Goal: Task Accomplishment & Management: Use online tool/utility

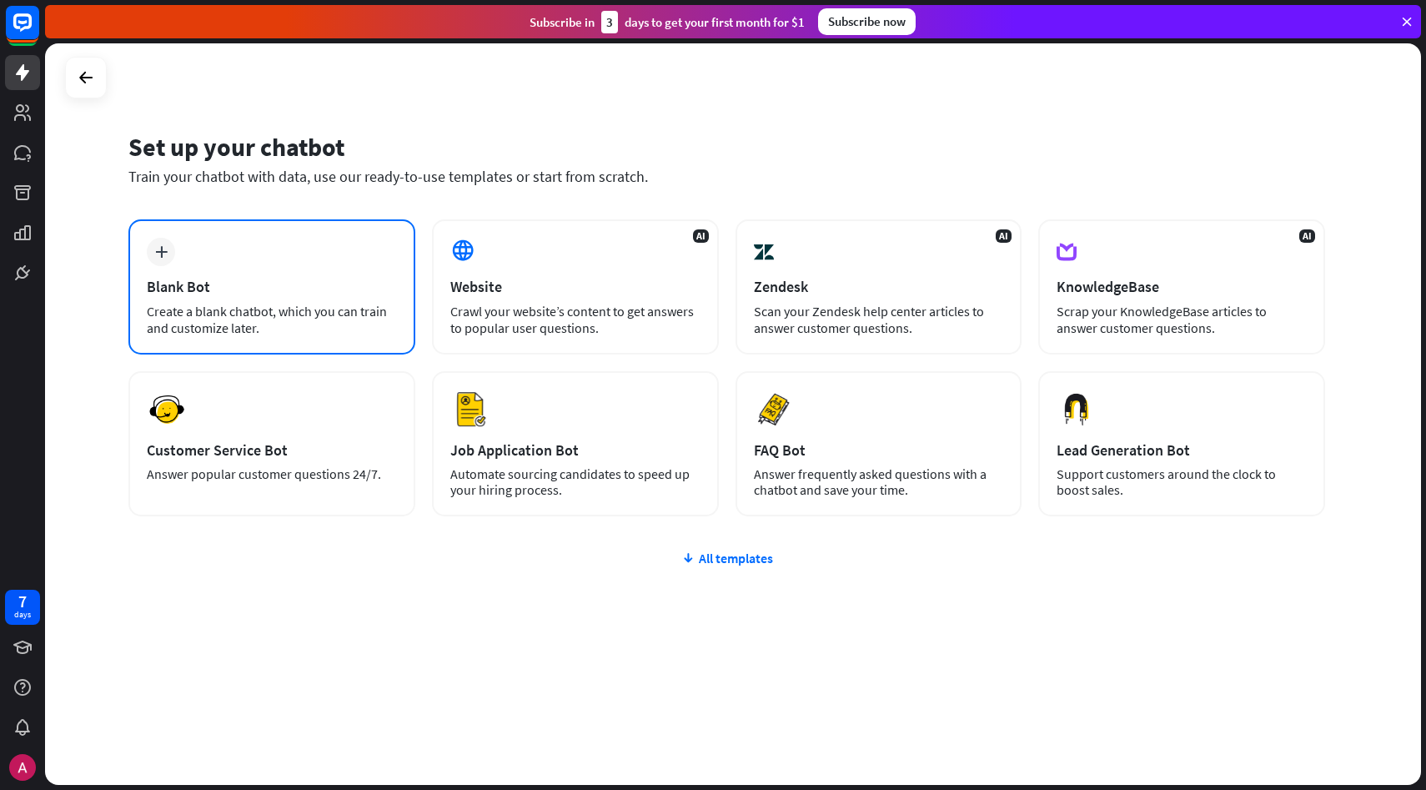
click at [218, 280] on div "Blank Bot" at bounding box center [272, 286] width 250 height 19
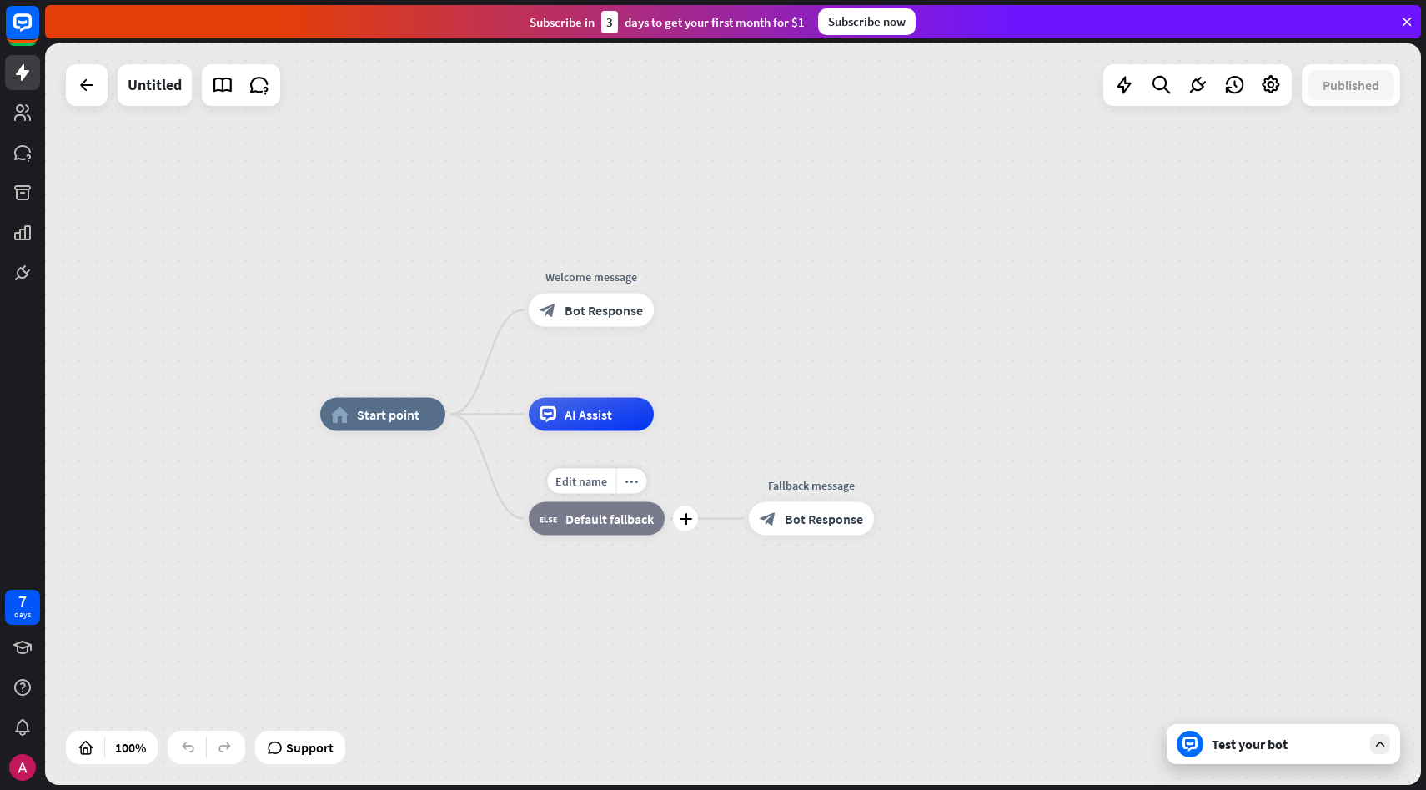
click at [607, 522] on span "Default fallback" at bounding box center [610, 518] width 88 height 17
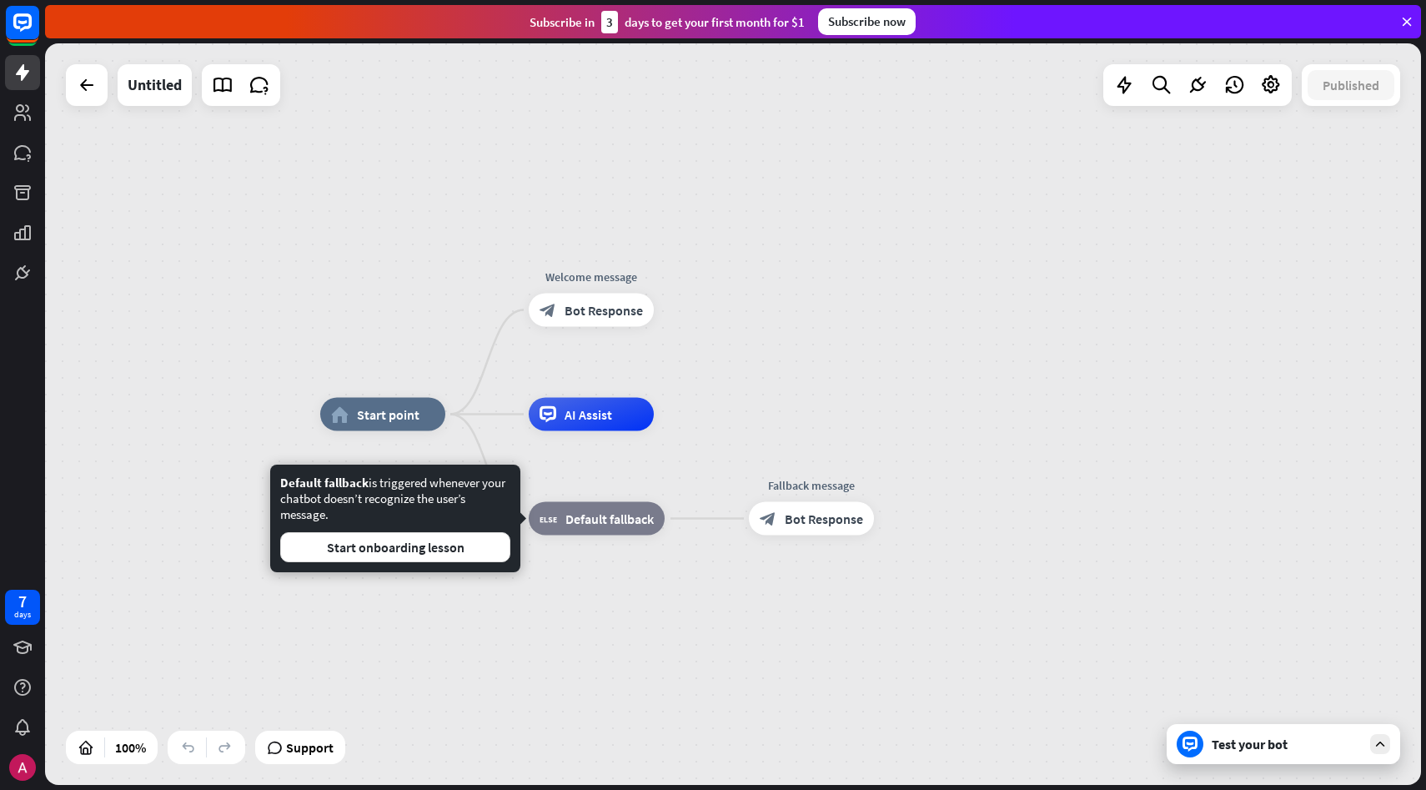
click at [599, 601] on div "home_2 Start point Welcome message block_bot_response Bot Response AI Assist Ed…" at bounding box center [1008, 786] width 1376 height 742
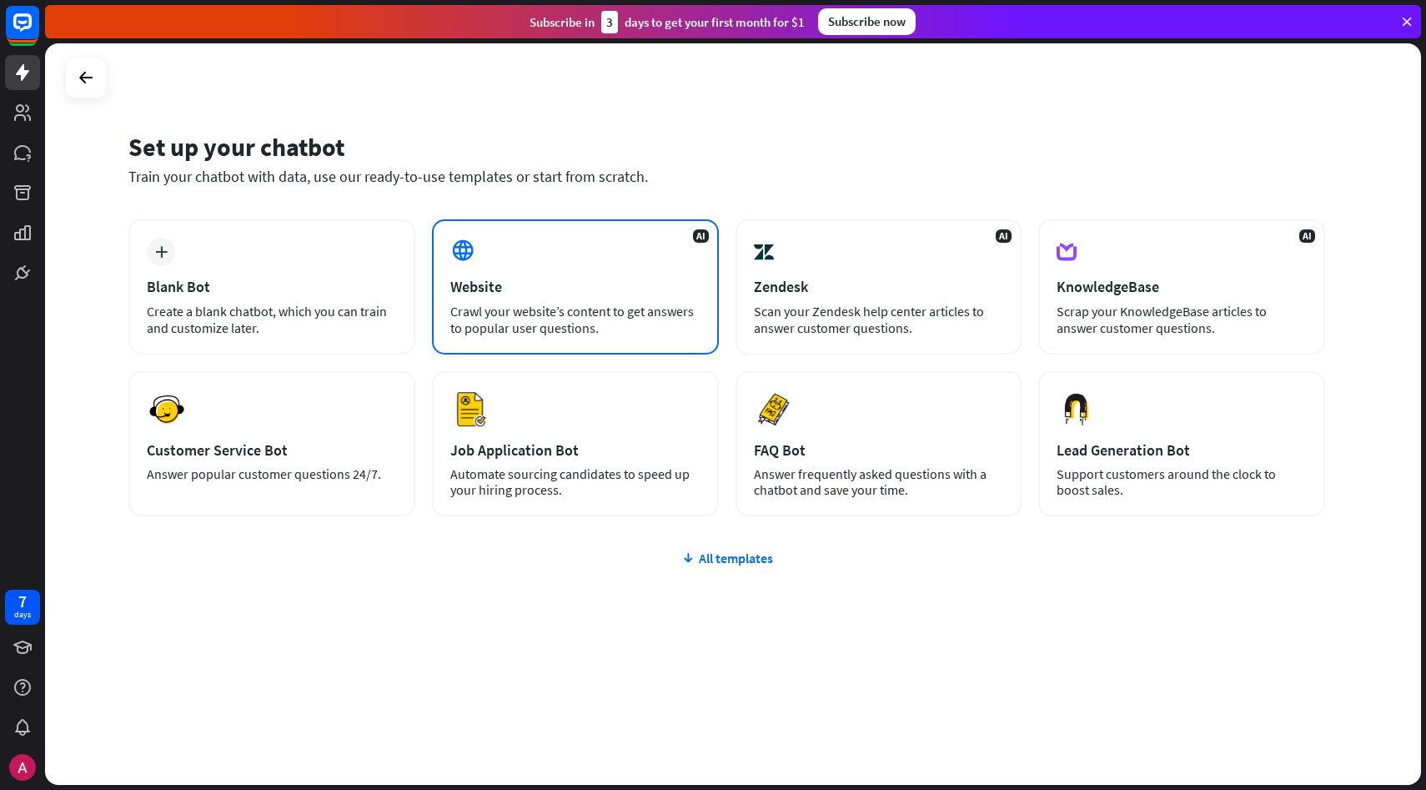
click at [573, 314] on div "Crawl your website’s content to get answers to popular user questions." at bounding box center [575, 319] width 250 height 33
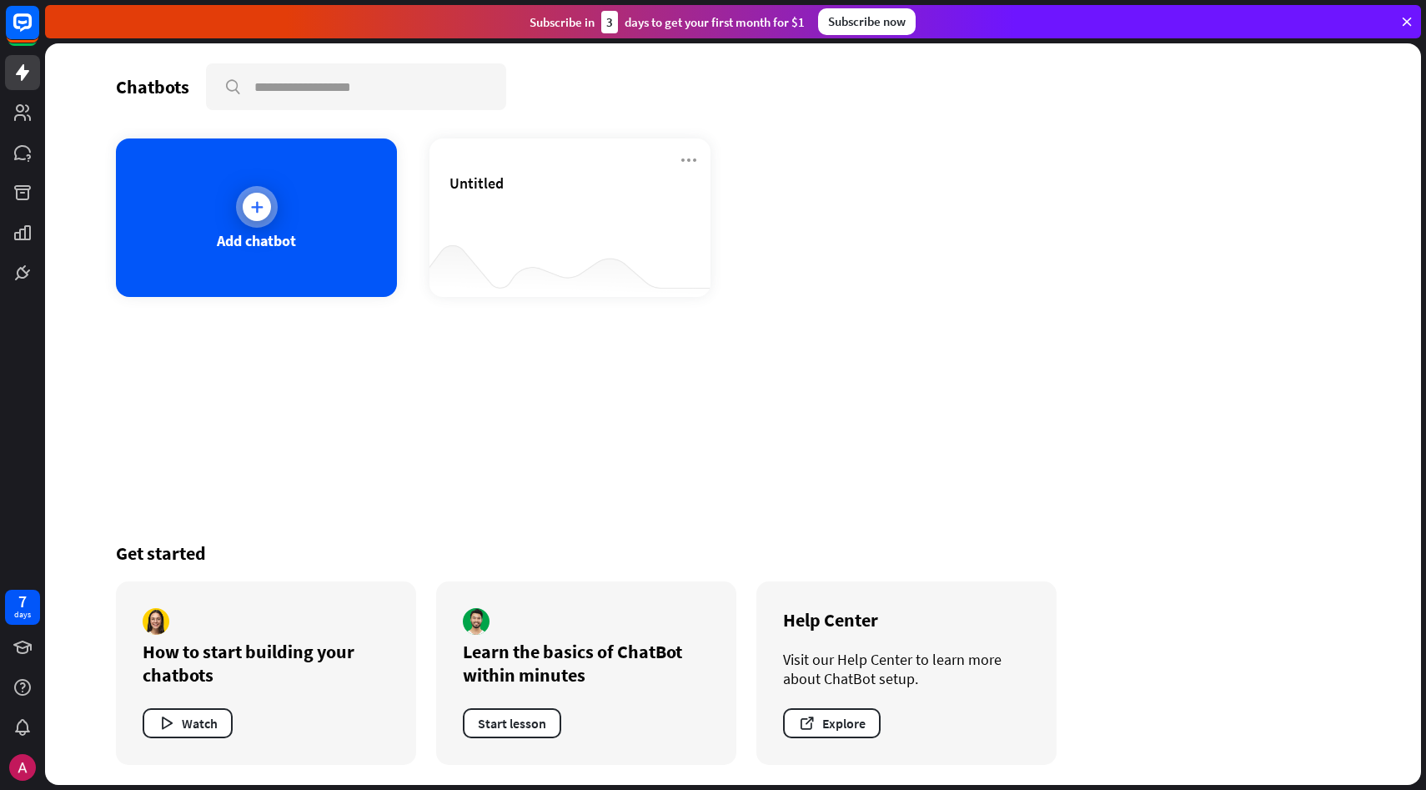
click at [277, 209] on div at bounding box center [257, 207] width 42 height 42
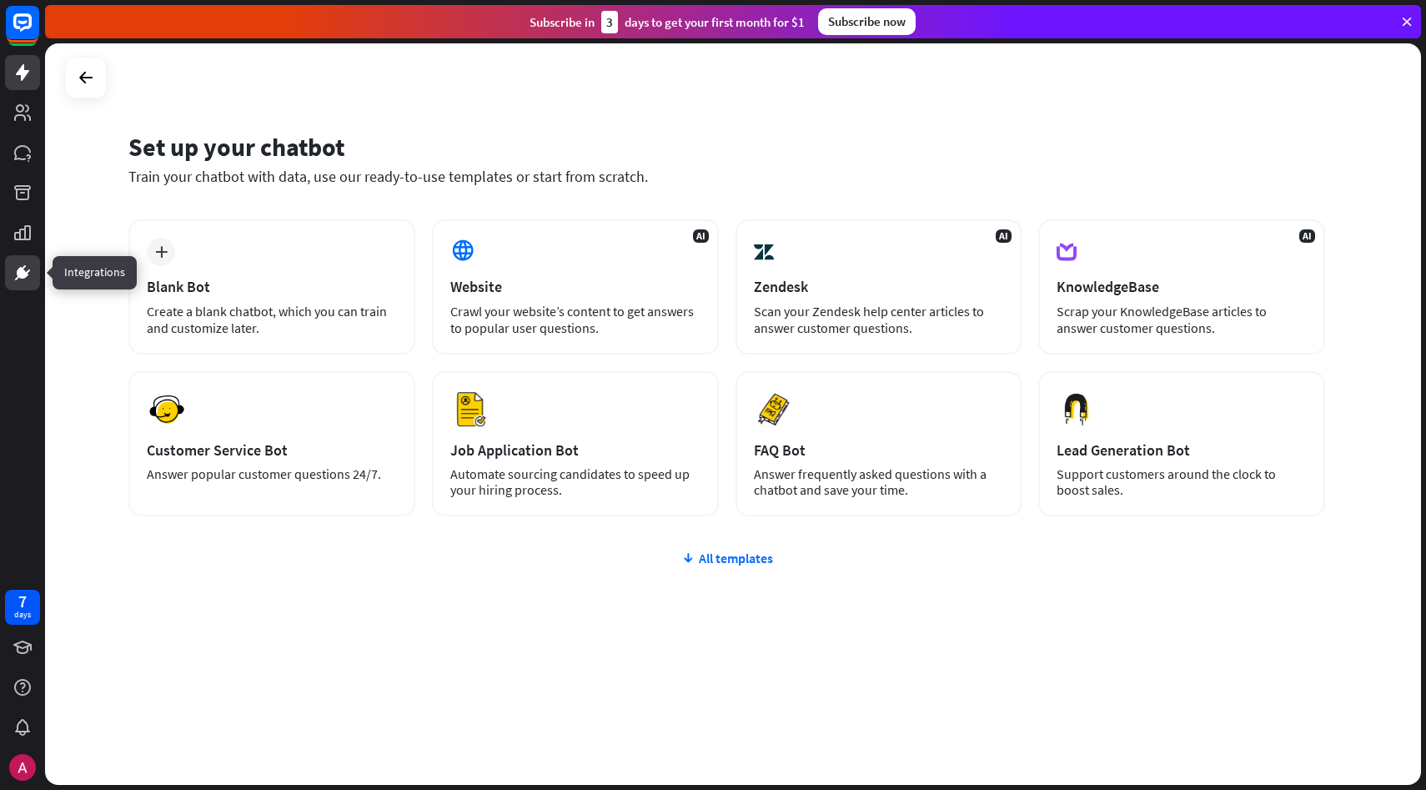
click at [25, 276] on icon at bounding box center [23, 273] width 12 height 12
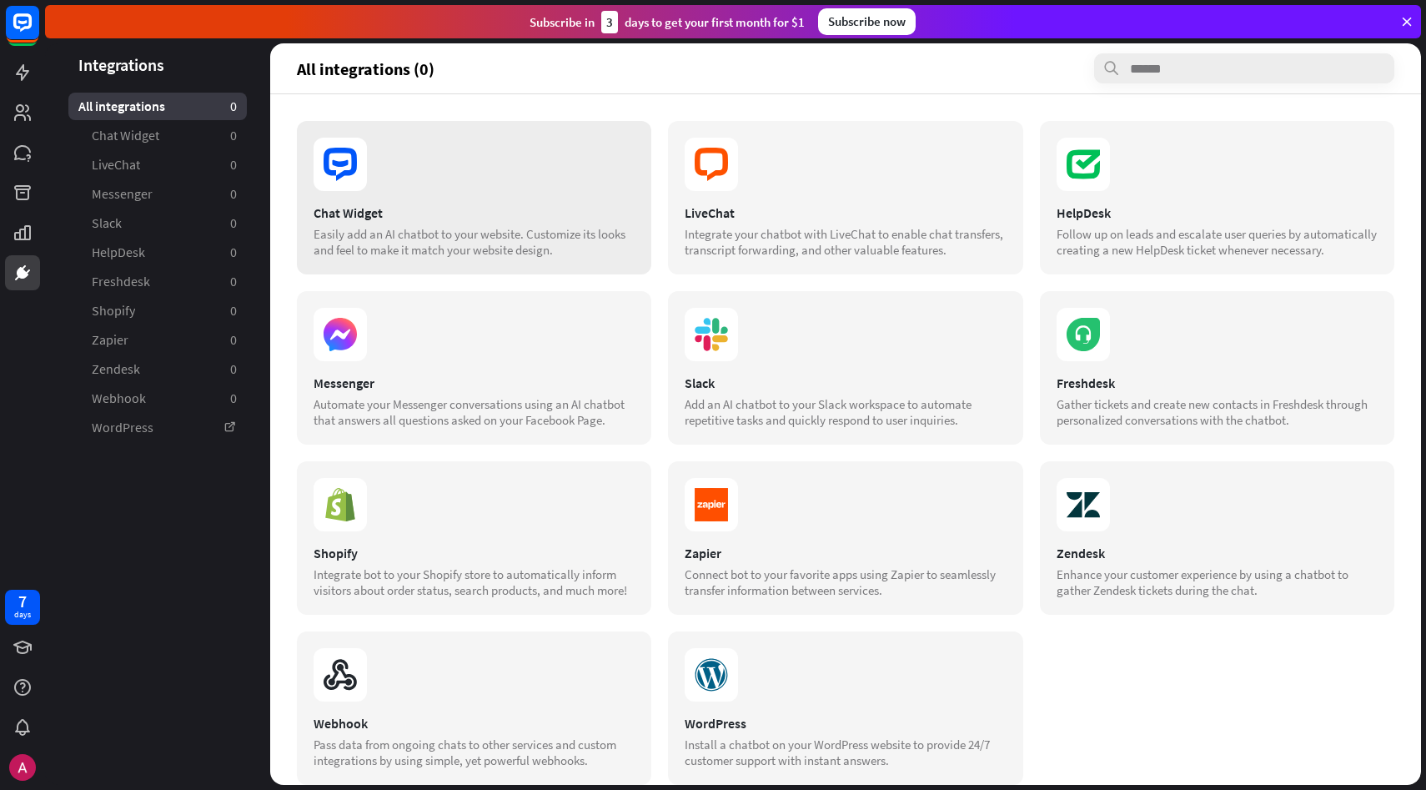
click at [445, 255] on div "Easily add an AI chatbot to your website. Customize its looks and feel to make …" at bounding box center [474, 242] width 321 height 32
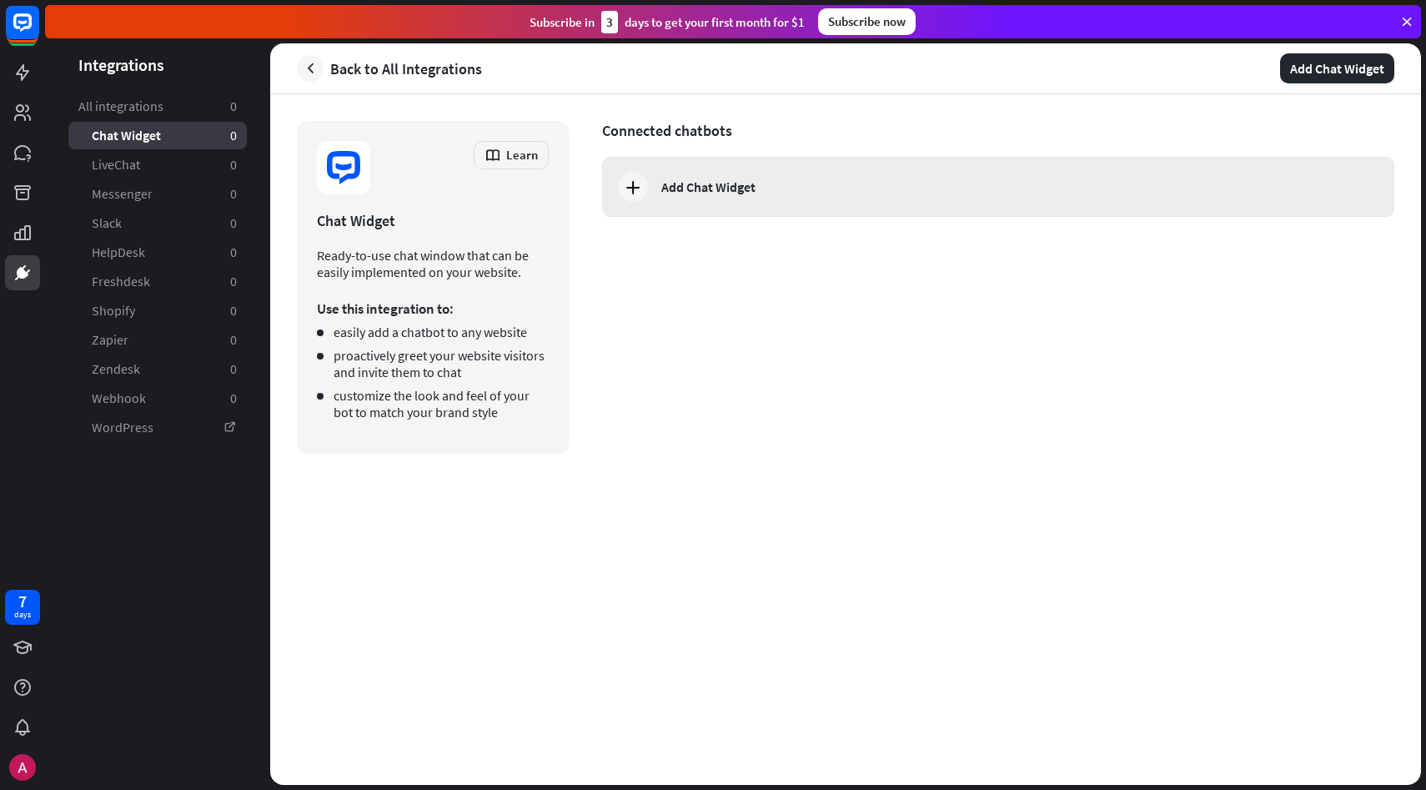
click at [768, 197] on div "Add Chat Widget" at bounding box center [998, 187] width 792 height 60
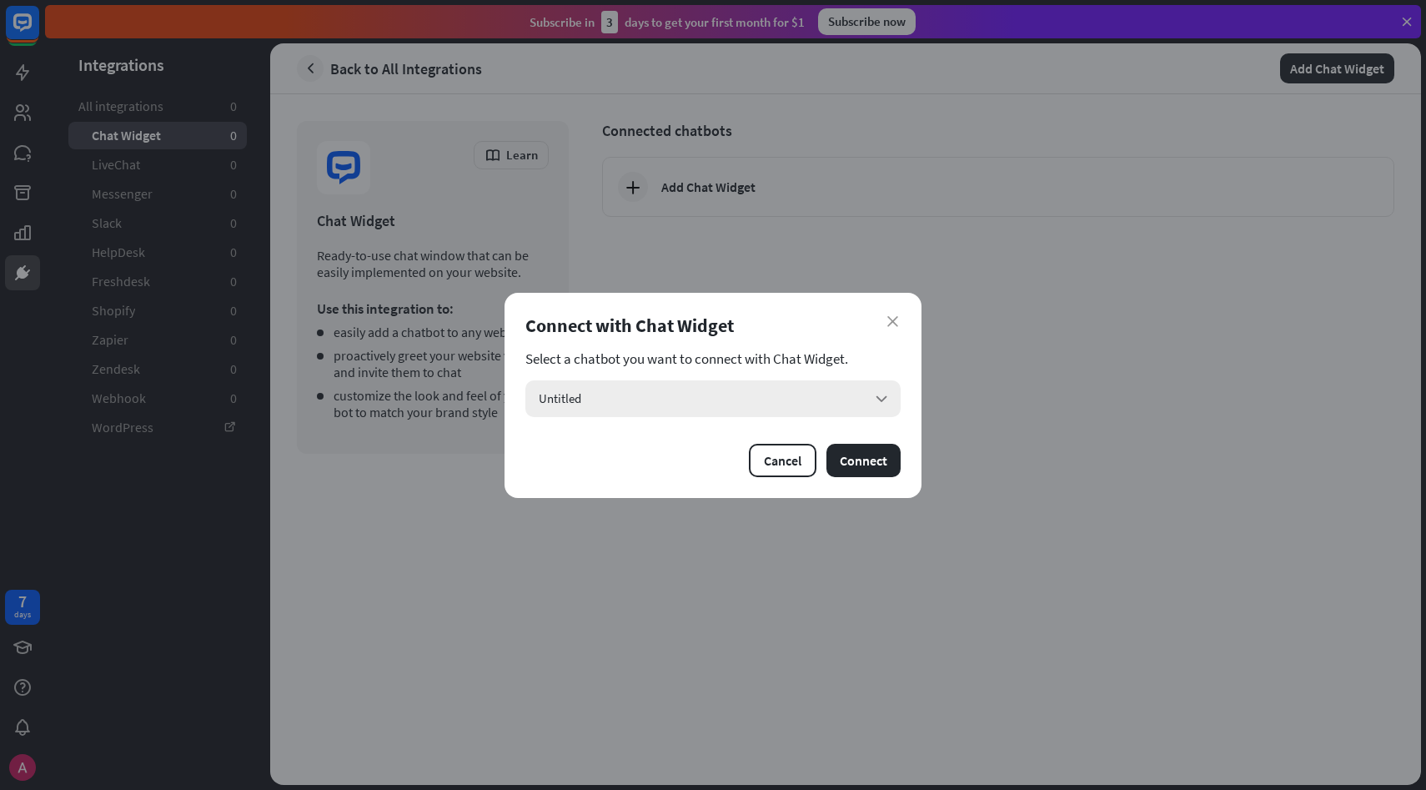
click at [709, 411] on div "Untitled arrow_down" at bounding box center [712, 398] width 375 height 37
click at [697, 410] on input "search" at bounding box center [701, 398] width 325 height 37
click at [872, 456] on div "Untitled checked" at bounding box center [713, 444] width 362 height 33
click at [877, 472] on button "Connect" at bounding box center [864, 460] width 74 height 33
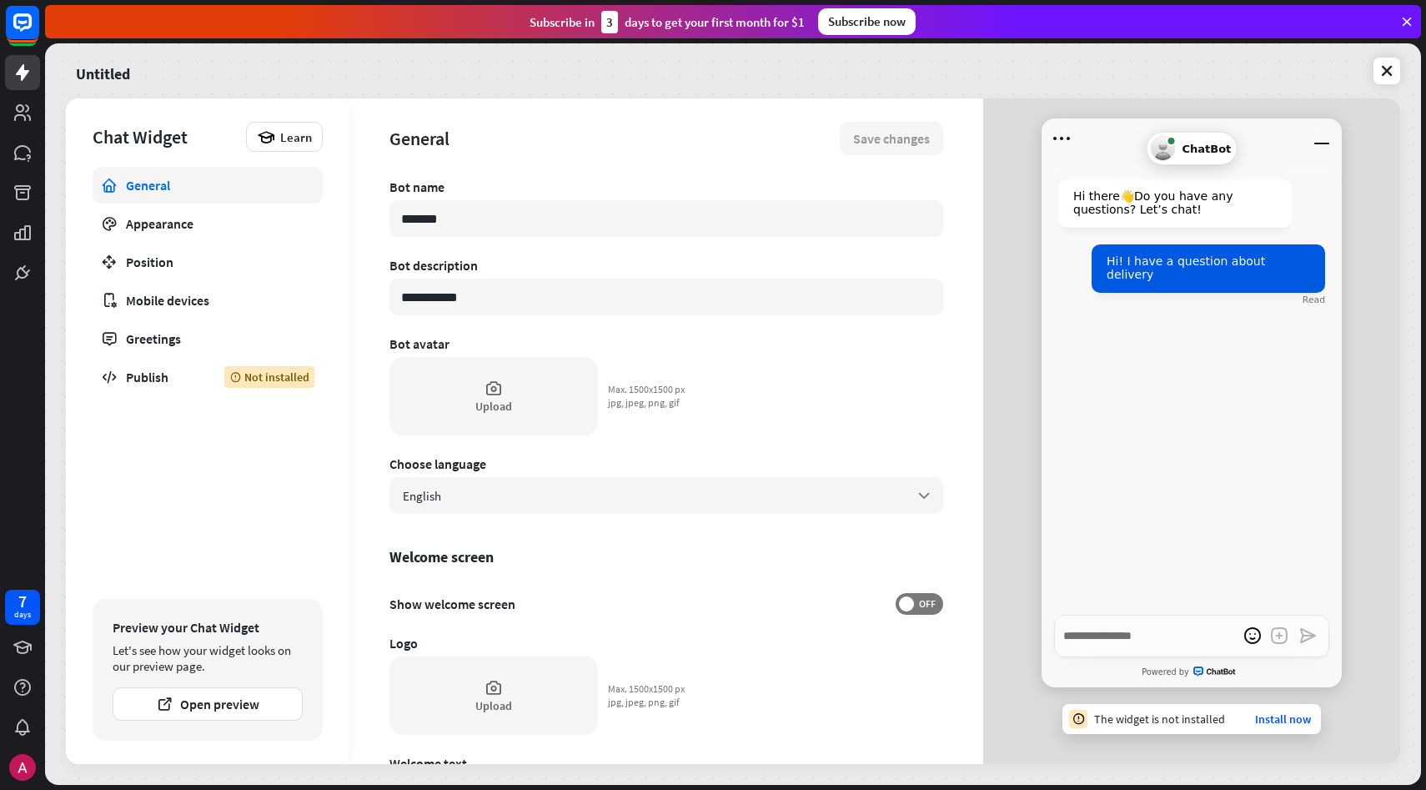
scroll to position [309, 0]
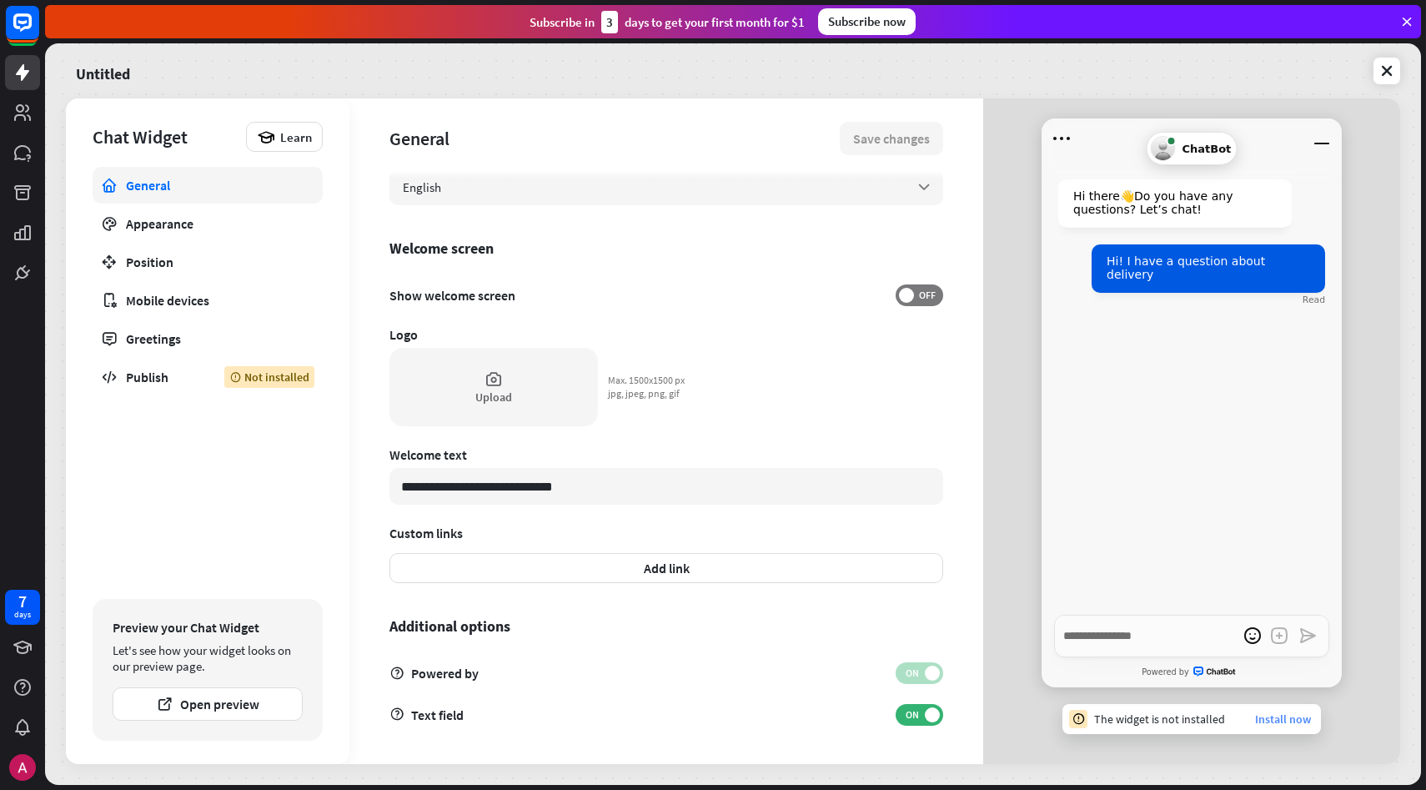
click at [1269, 713] on link "Install now" at bounding box center [1283, 719] width 56 height 15
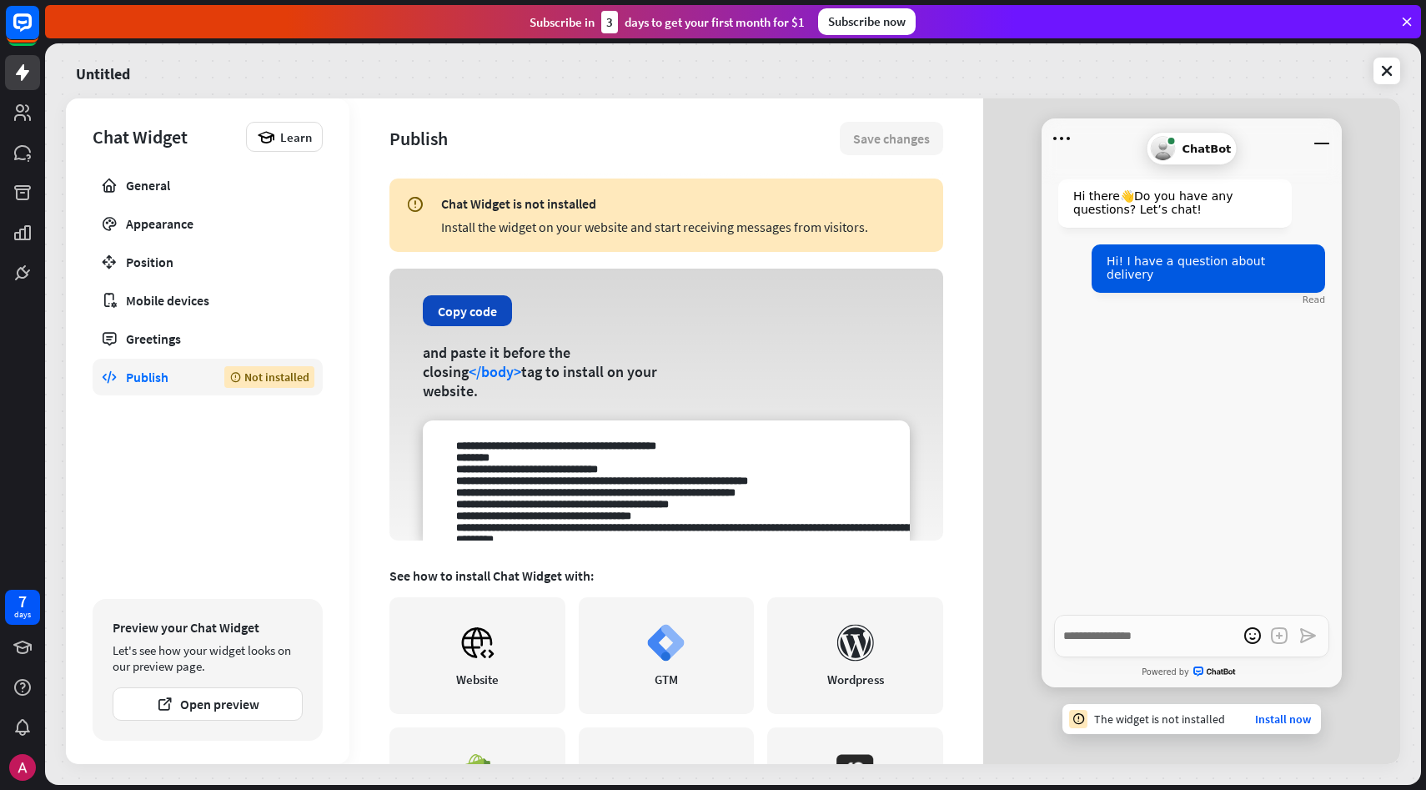
click at [476, 326] on button "Copy code" at bounding box center [467, 310] width 89 height 31
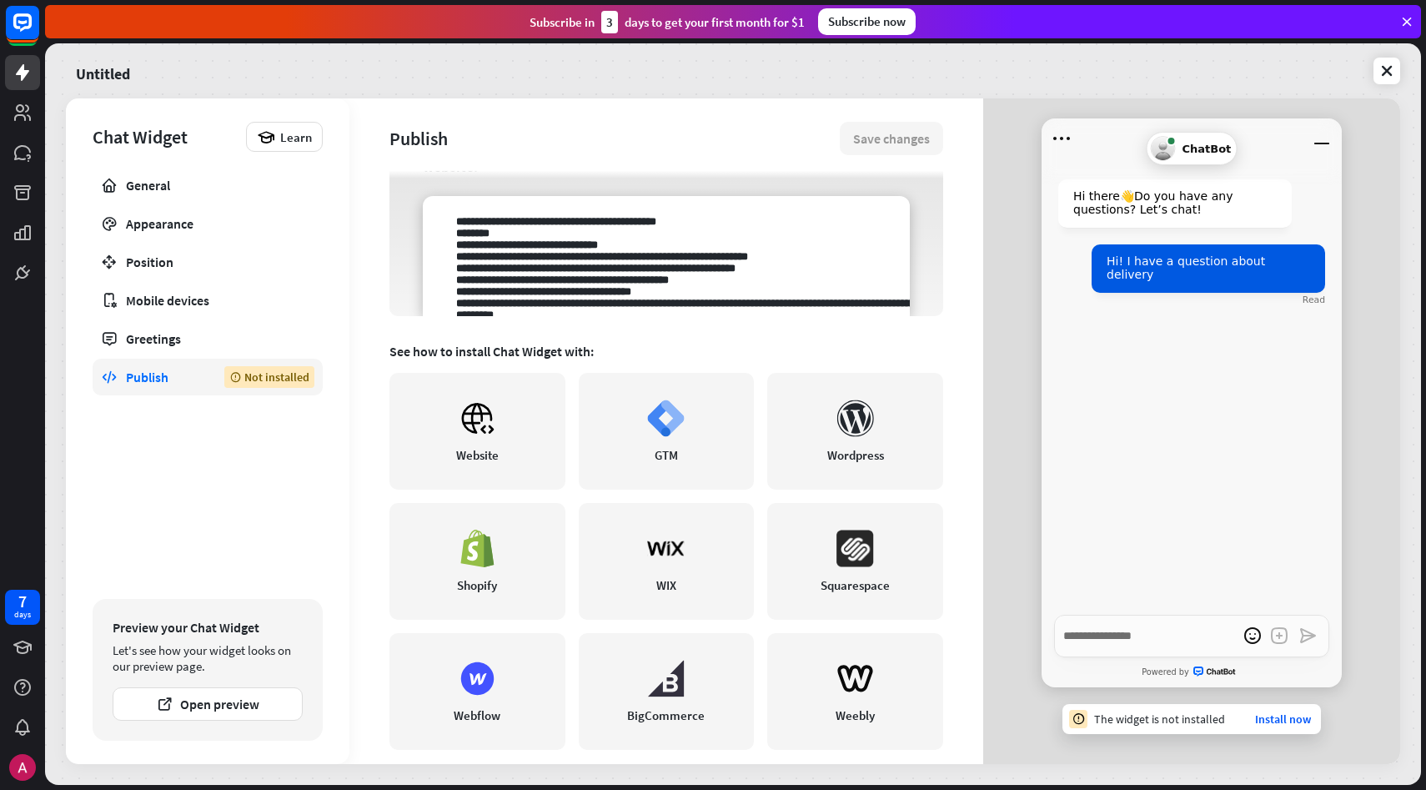
scroll to position [244, 0]
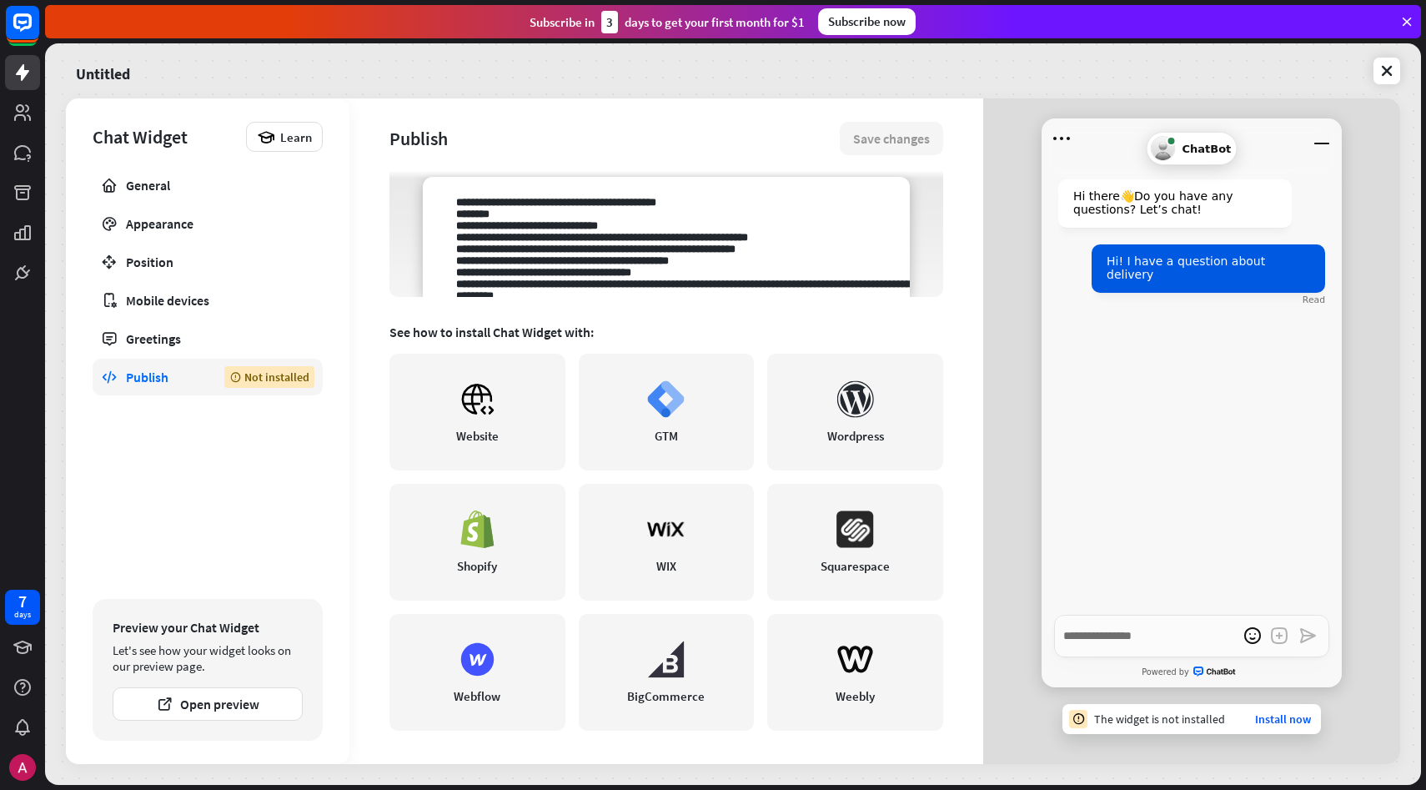
click at [653, 267] on textarea at bounding box center [666, 237] width 487 height 120
click at [606, 254] on textarea at bounding box center [666, 237] width 487 height 120
click at [710, 254] on textarea at bounding box center [666, 237] width 487 height 120
click at [644, 264] on textarea at bounding box center [666, 237] width 487 height 120
click at [724, 264] on textarea at bounding box center [666, 237] width 487 height 120
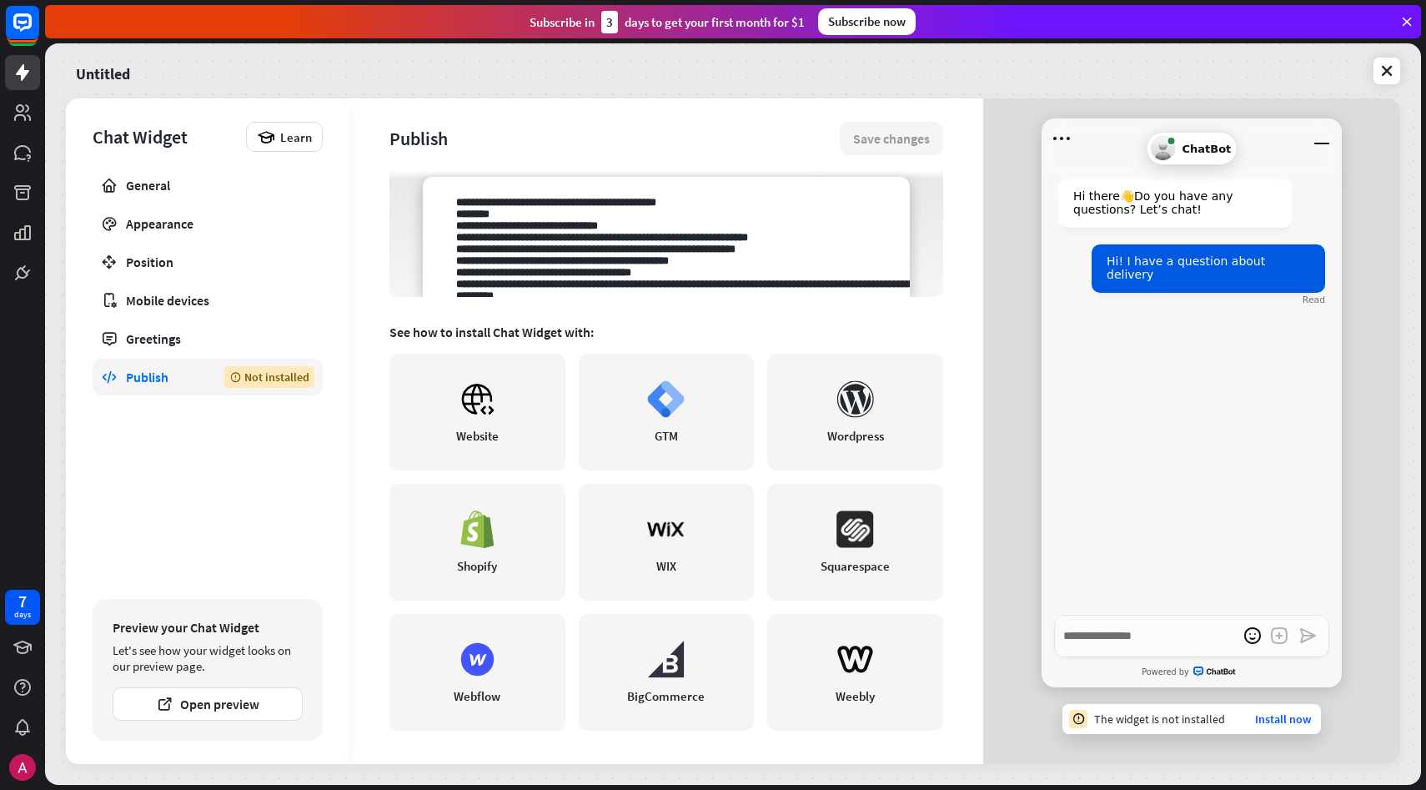
click at [716, 269] on textarea at bounding box center [666, 237] width 487 height 120
click at [722, 274] on textarea at bounding box center [666, 237] width 487 height 120
click at [733, 272] on textarea at bounding box center [666, 237] width 487 height 120
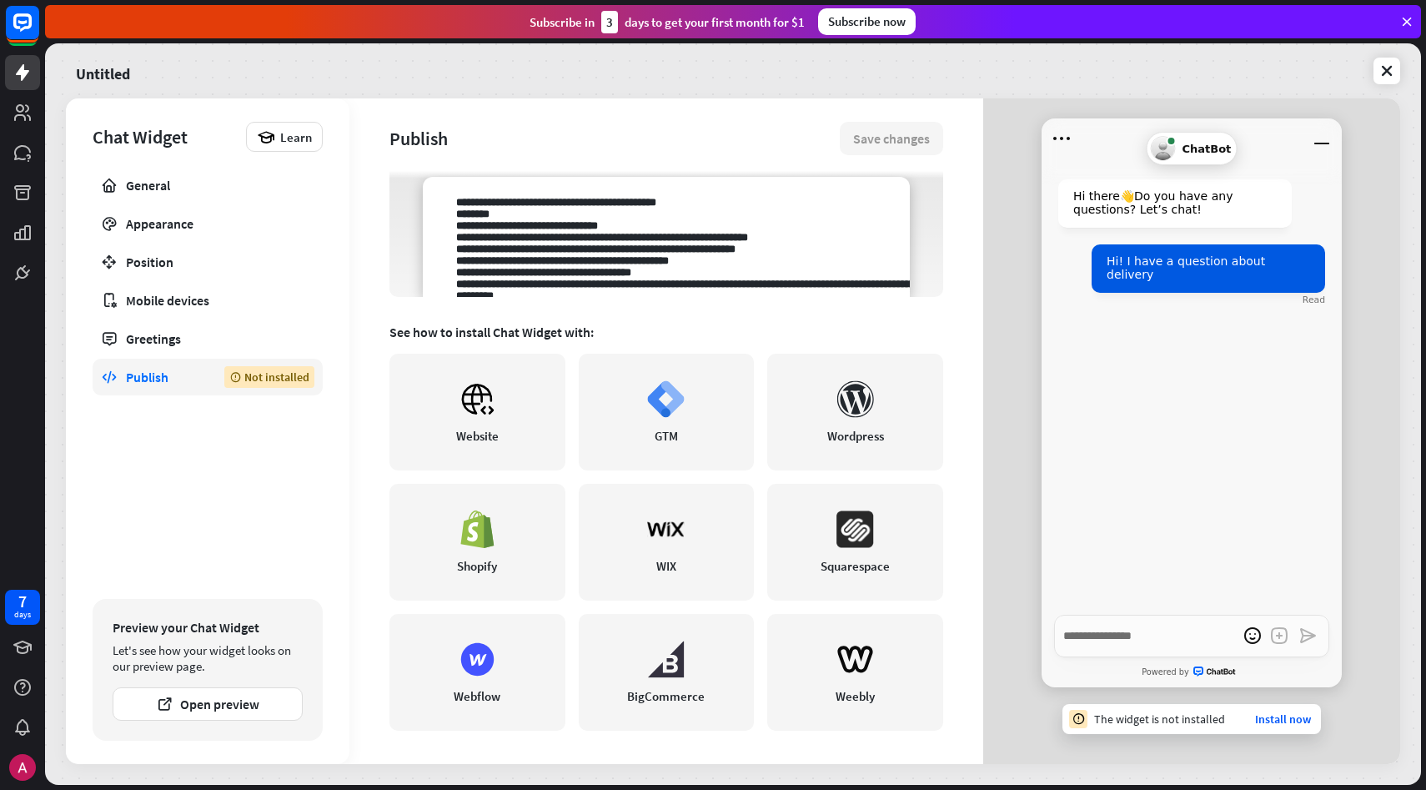
click at [733, 272] on textarea at bounding box center [666, 237] width 487 height 120
drag, startPoint x: 444, startPoint y: 203, endPoint x: 695, endPoint y: 364, distance: 298.3
click at [695, 364] on div "Chat Widget is not installed Install the widget on your website and start recei…" at bounding box center [667, 228] width 554 height 586
click at [653, 254] on textarea at bounding box center [666, 237] width 487 height 120
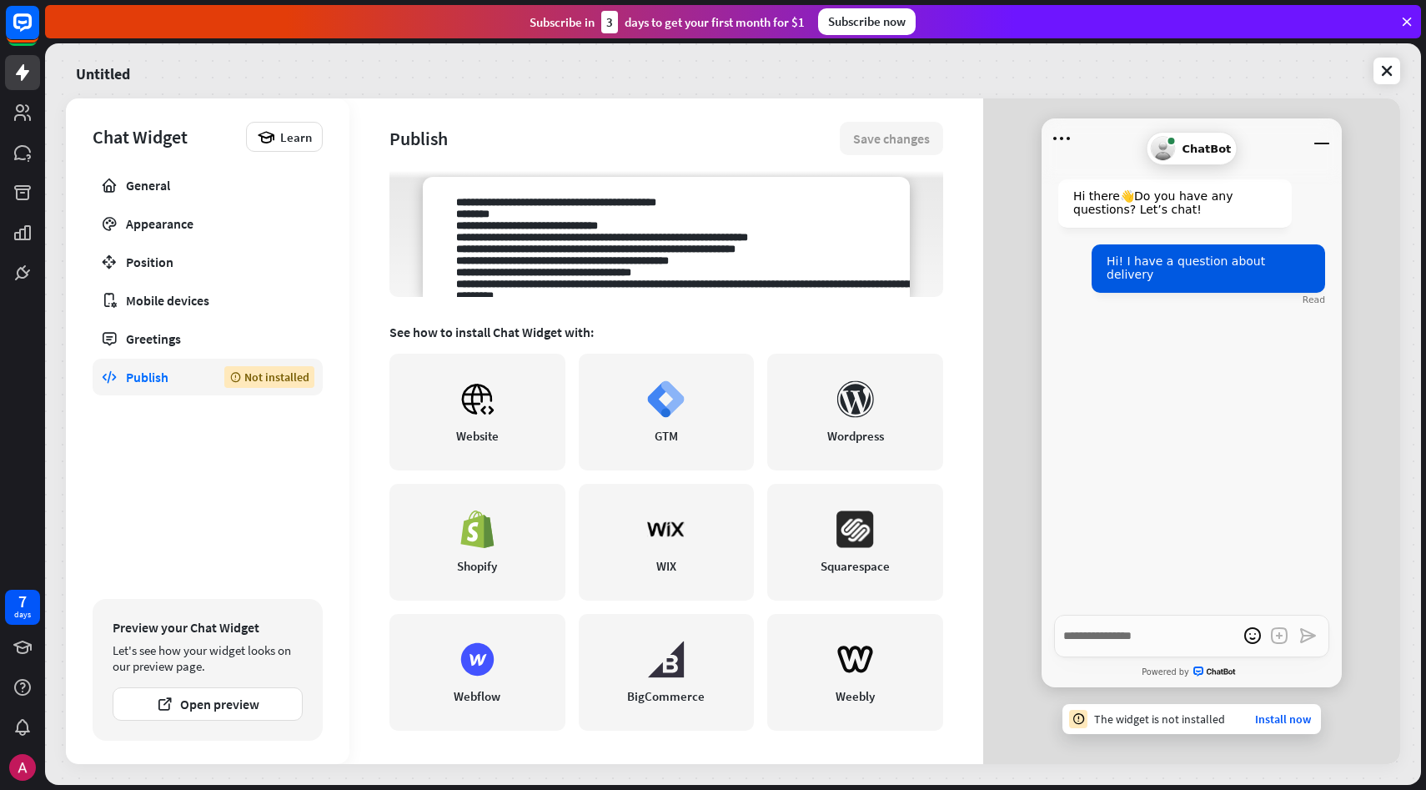
click at [653, 254] on textarea at bounding box center [666, 237] width 487 height 120
drag, startPoint x: 449, startPoint y: 202, endPoint x: 833, endPoint y: 368, distance: 418.8
click at [833, 368] on div "Chat Widget is not installed Install the widget on your website and start recei…" at bounding box center [667, 228] width 554 height 586
click at [1163, 397] on div "Hi there 👋 Do you have any questions? Let’s chat! Hi! I have a question about d…" at bounding box center [1192, 386] width 300 height 456
click at [1262, 723] on link "Install now" at bounding box center [1283, 719] width 56 height 15
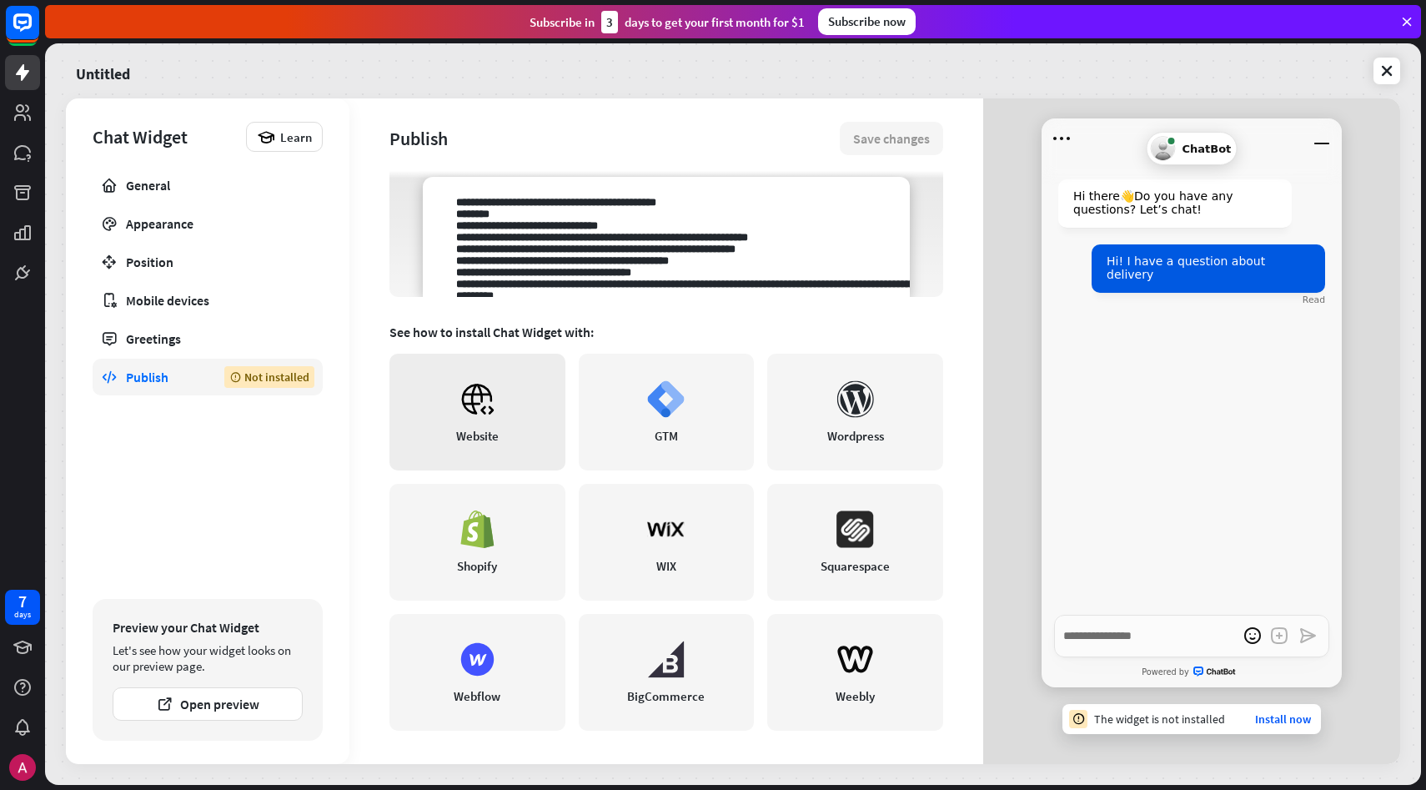
click at [496, 408] on link "Website" at bounding box center [478, 412] width 176 height 117
click at [774, 219] on textarea at bounding box center [666, 237] width 487 height 120
click at [558, 191] on textarea at bounding box center [666, 237] width 487 height 120
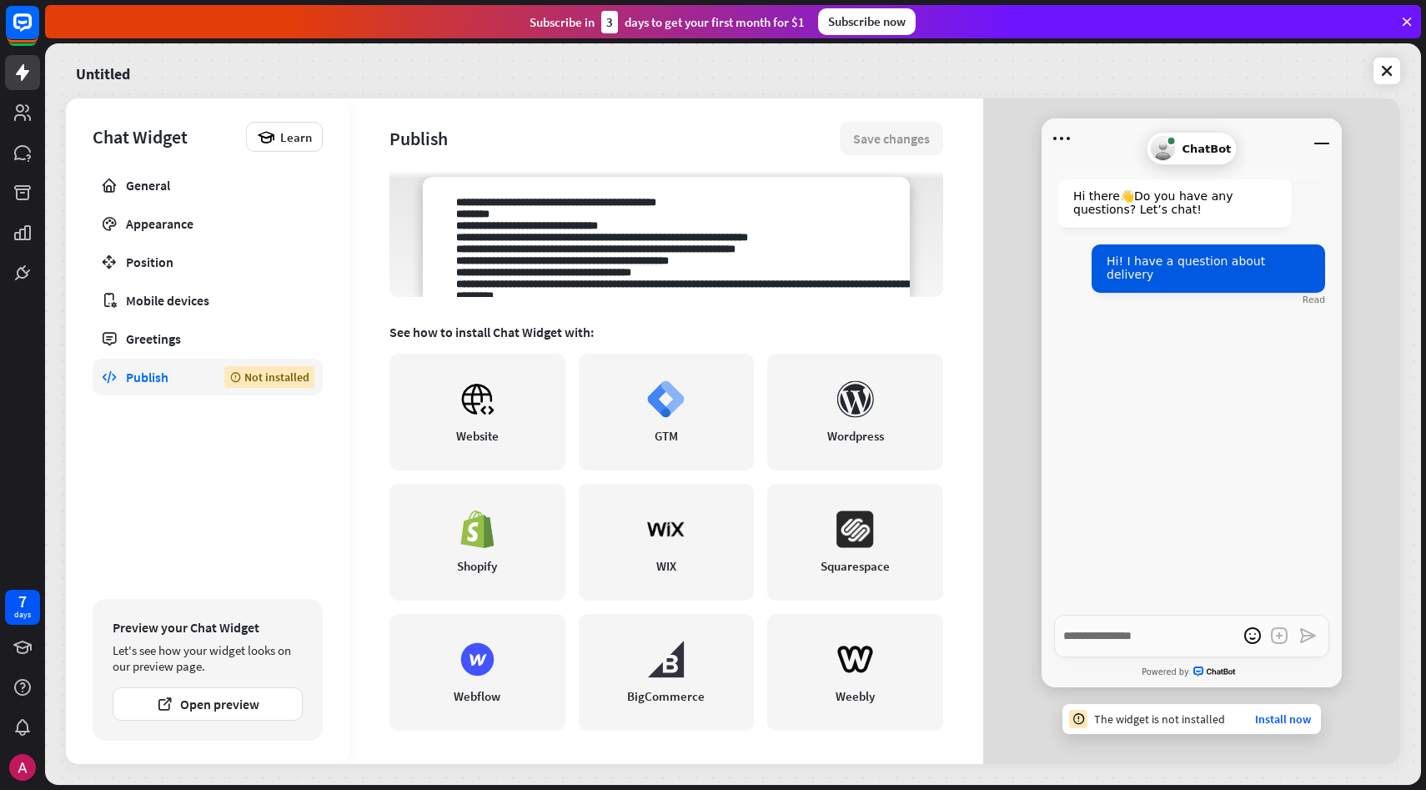
drag, startPoint x: 445, startPoint y: 207, endPoint x: 681, endPoint y: 337, distance: 270.3
click at [681, 337] on div "Chat Widget is not installed Install the widget on your website and start recei…" at bounding box center [667, 228] width 554 height 586
click at [737, 245] on textarea at bounding box center [666, 237] width 487 height 120
click at [591, 283] on textarea at bounding box center [666, 237] width 487 height 120
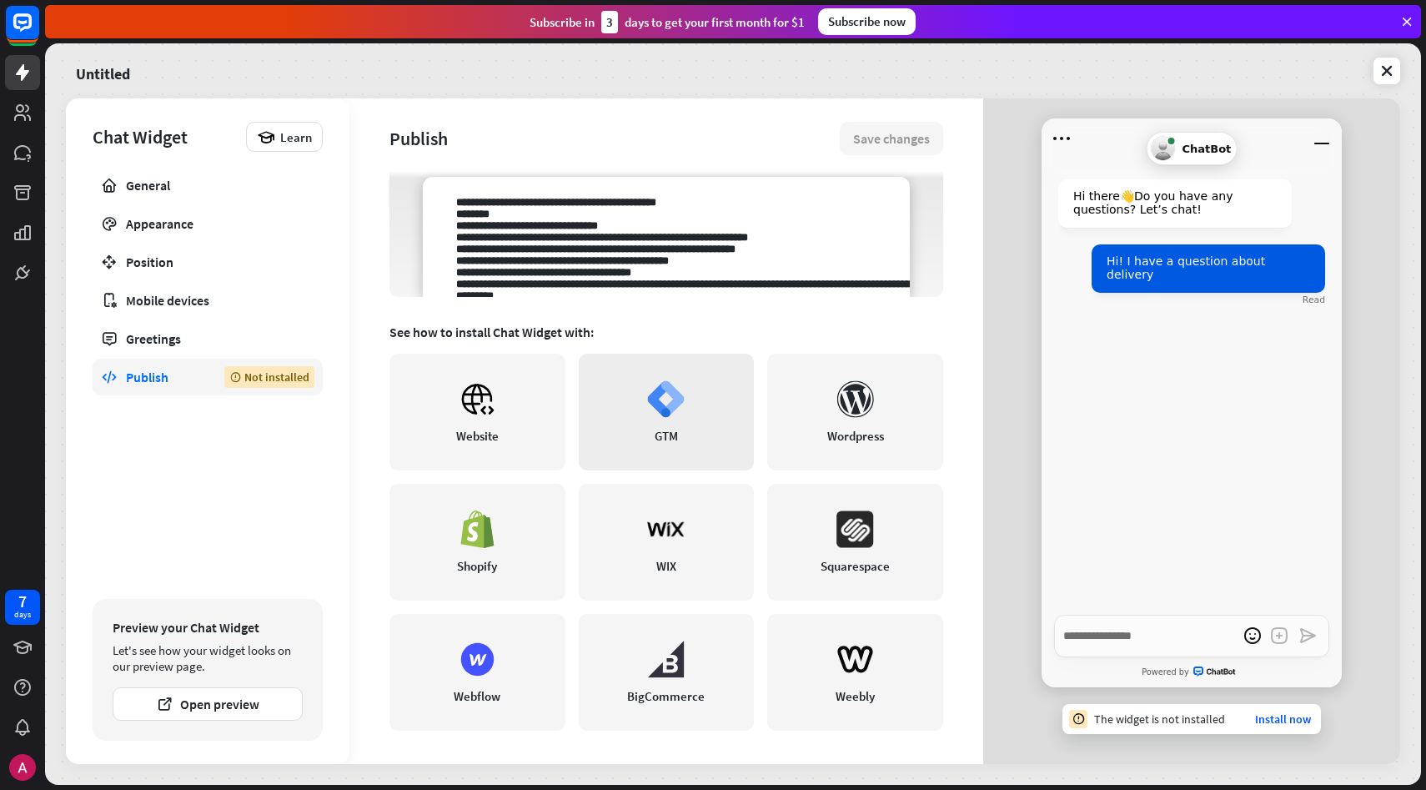
drag, startPoint x: 438, startPoint y: 203, endPoint x: 692, endPoint y: 415, distance: 331.1
click at [692, 415] on div "Chat Widget is not installed Install the widget on your website and start recei…" at bounding box center [667, 228] width 554 height 586
click at [758, 328] on div "See how to install Chat Widget with:" at bounding box center [667, 332] width 554 height 17
click at [481, 450] on link "Website" at bounding box center [478, 412] width 176 height 117
type textarea "*"
